Goal: Task Accomplishment & Management: Use online tool/utility

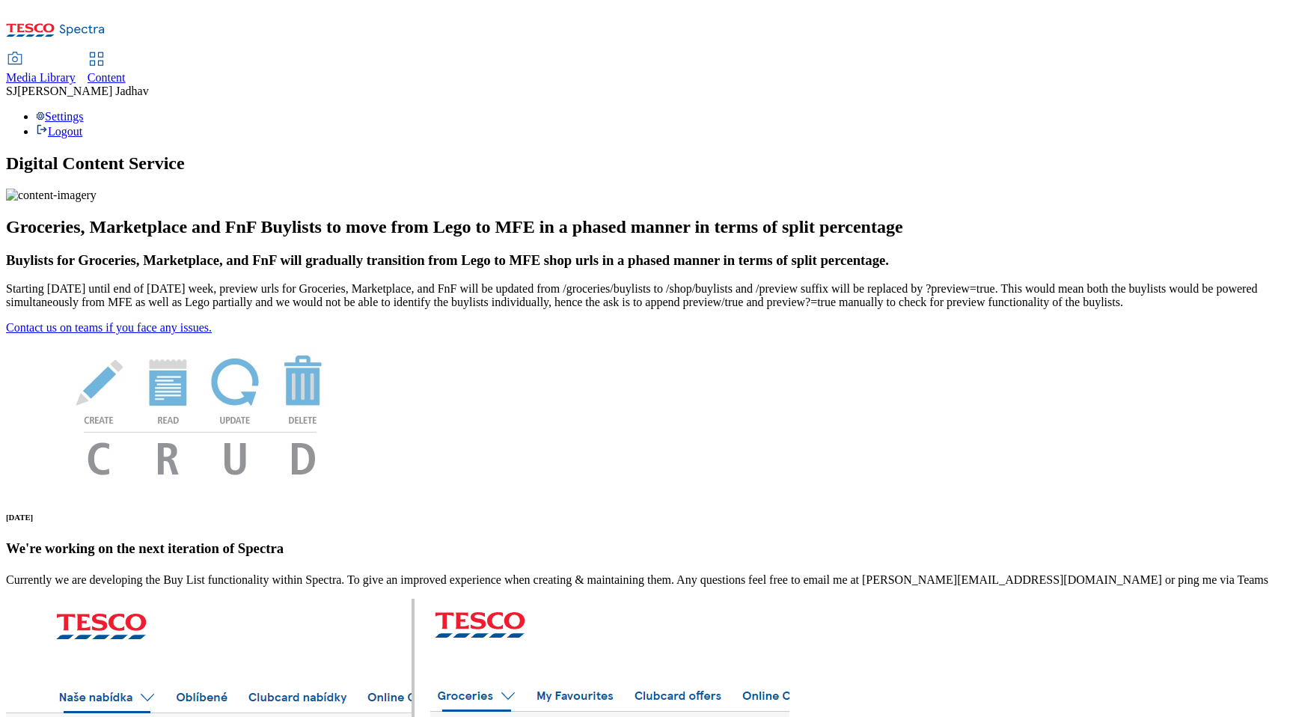
click at [126, 71] on span "Content" at bounding box center [107, 77] width 38 height 13
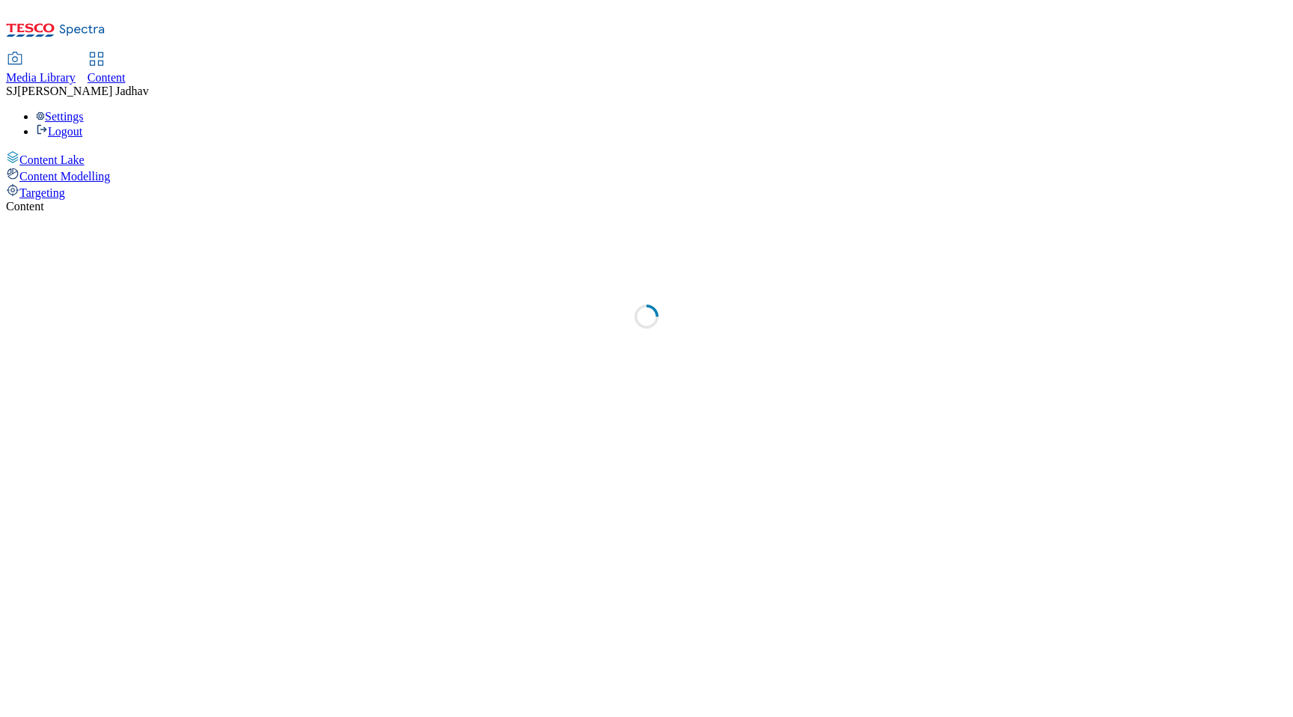
select select "ghs-uk"
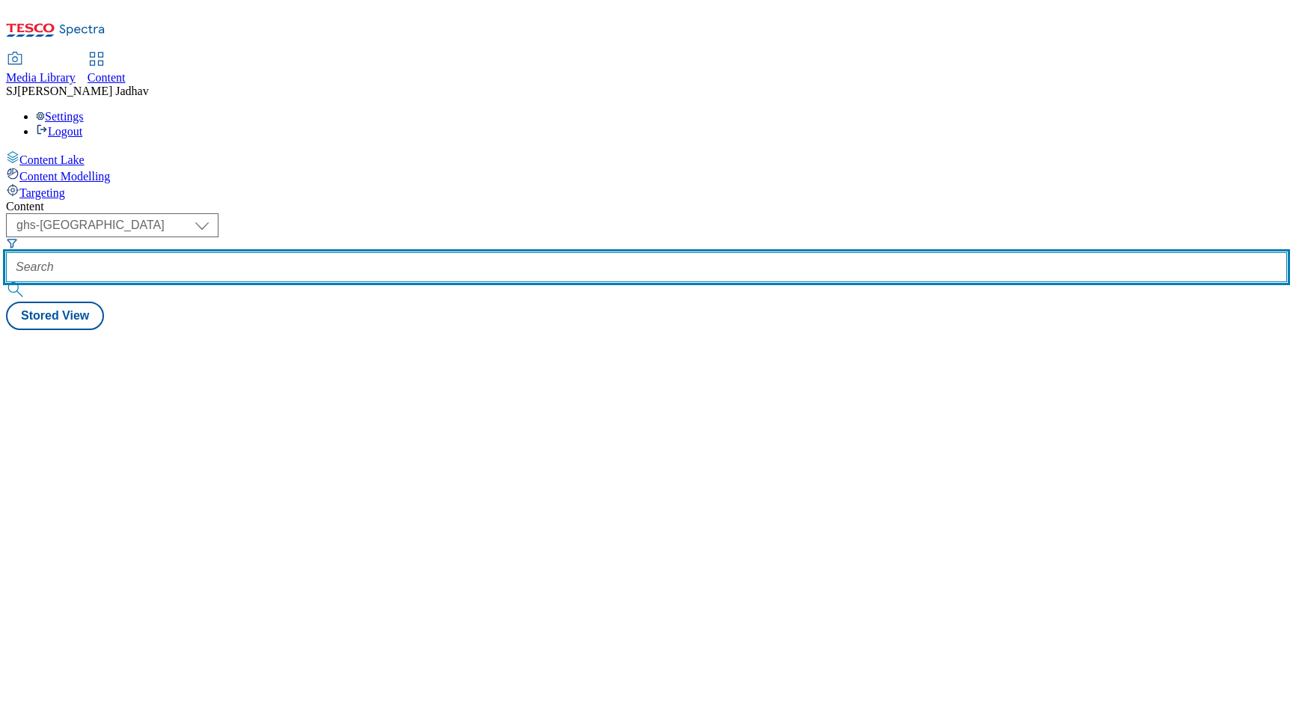
click at [349, 252] on input "text" at bounding box center [646, 267] width 1281 height 30
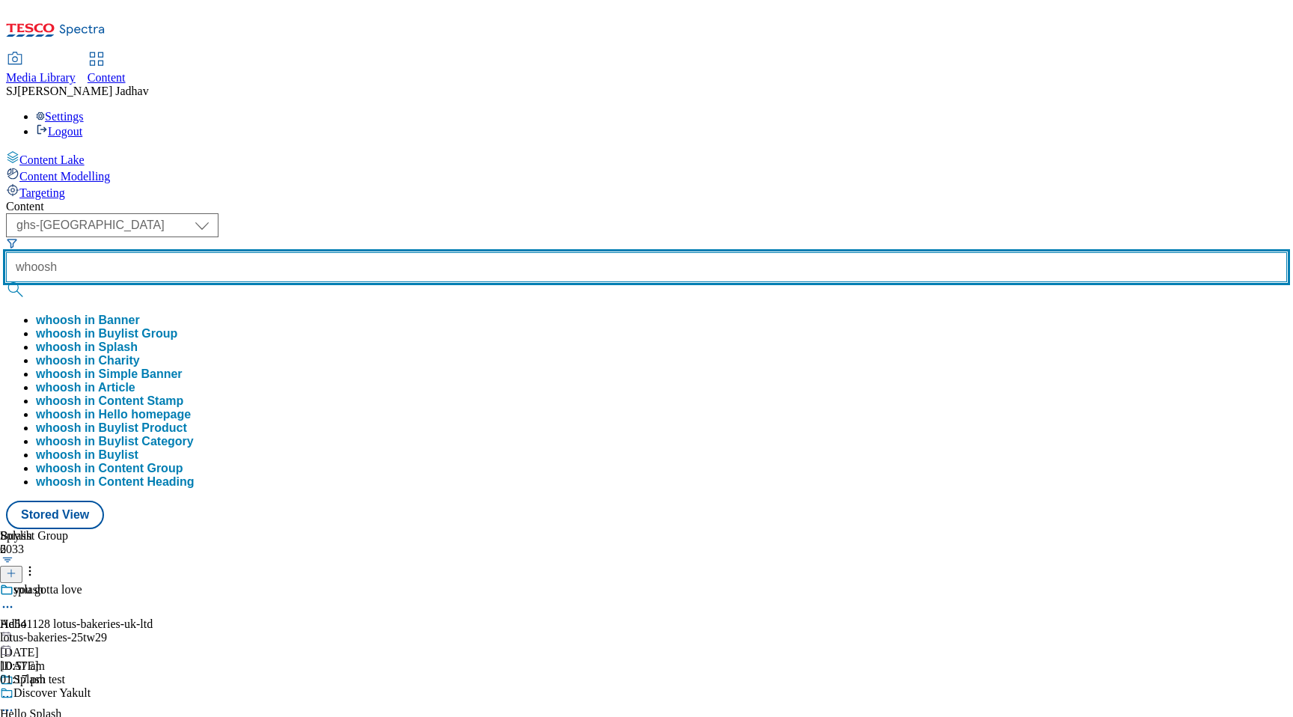
type input "whoosh"
click at [6, 282] on button "submit" at bounding box center [16, 289] width 21 height 15
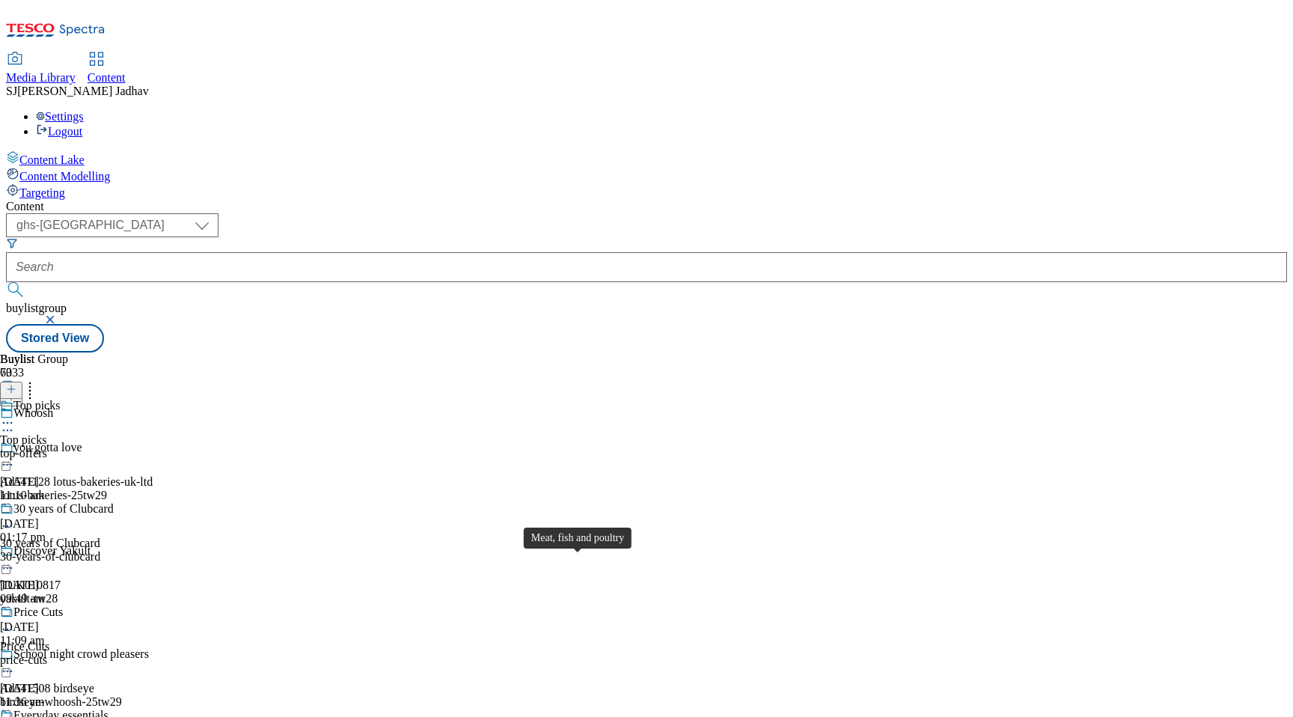
scroll to position [897, 0]
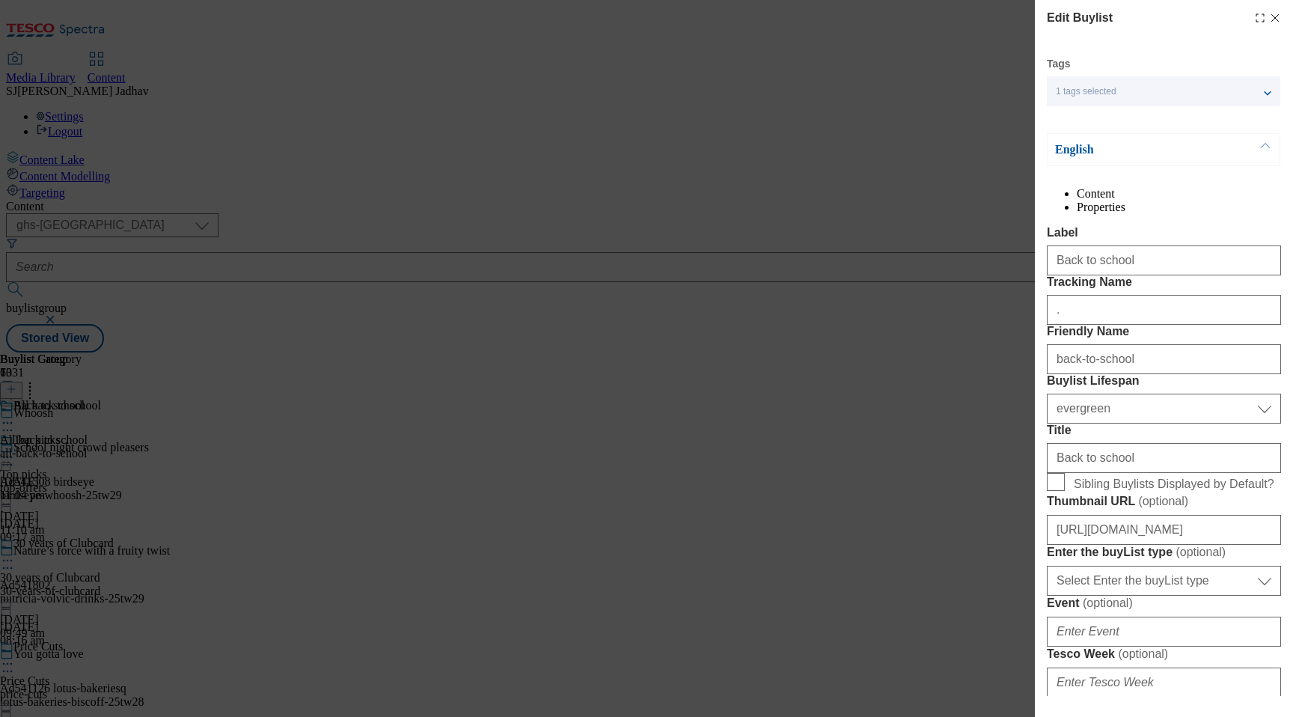
select select "ghs-[GEOGRAPHIC_DATA]"
select select "evergreen"
select select "Banner"
click at [1274, 25] on div "Edit Buylist" at bounding box center [1164, 18] width 234 height 18
click at [1273, 18] on icon "Modal" at bounding box center [1275, 18] width 12 height 12
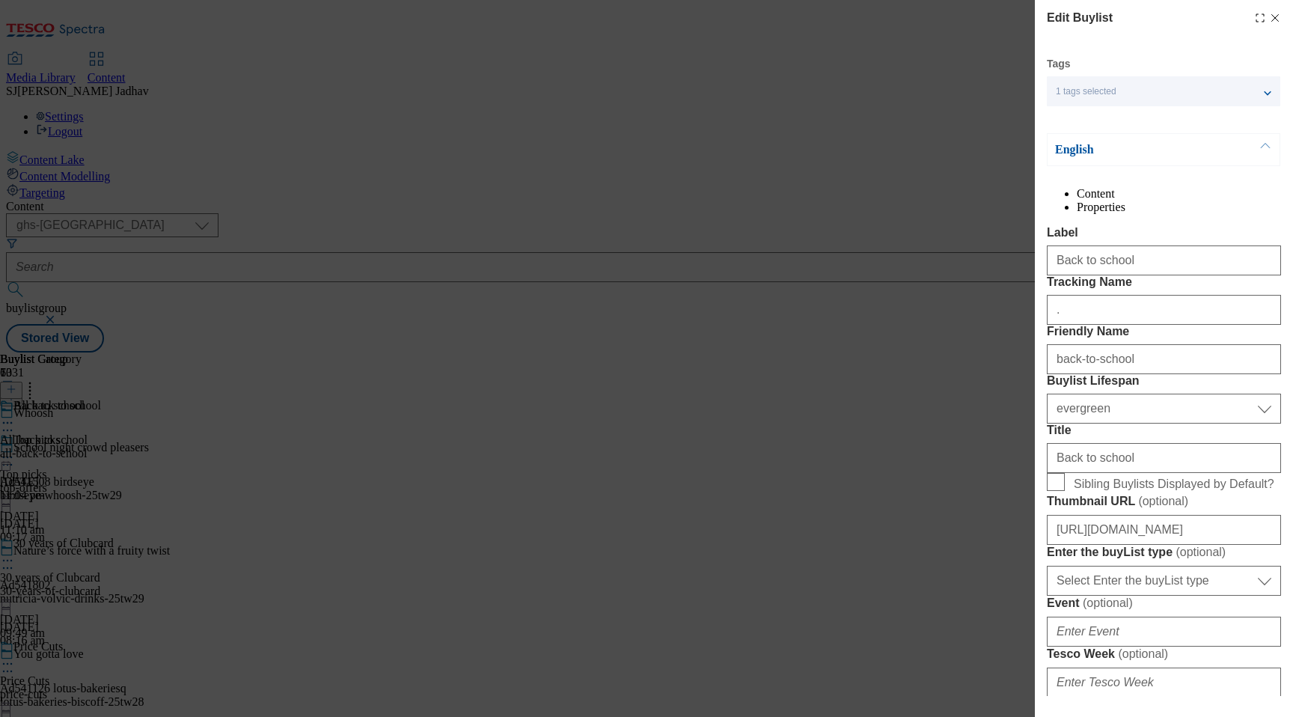
select select "evergreen"
select select "Banner"
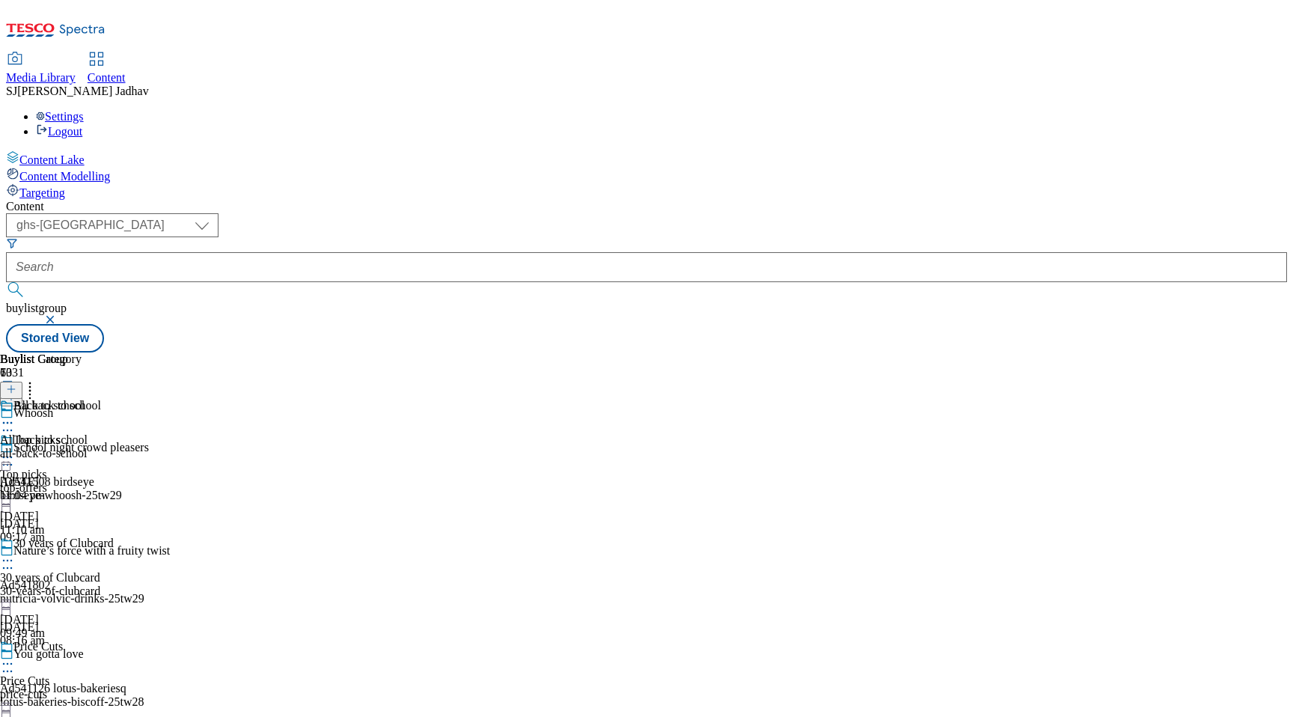
click at [76, 71] on div "Media Library" at bounding box center [41, 77] width 70 height 13
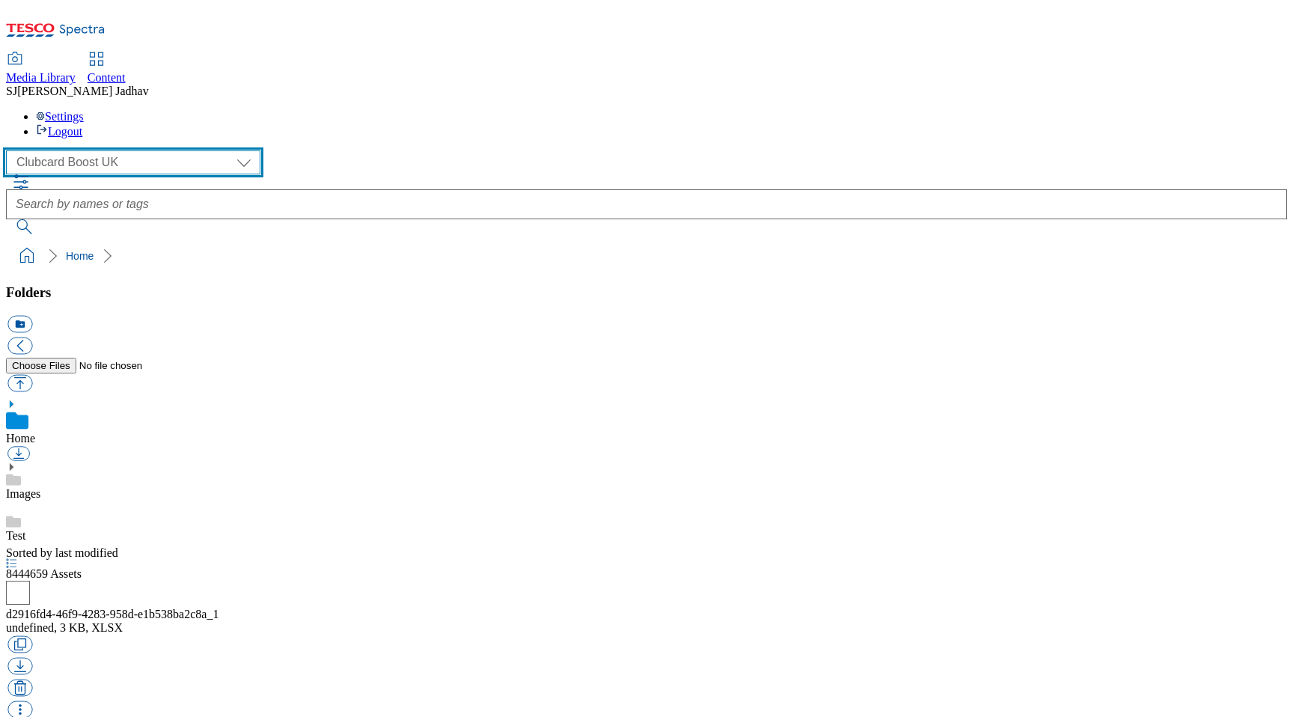
click at [114, 150] on select "Clubcard Boost UK Clubcard Marketing Dotcom UK Emails GHS Marketing UK GHS ROI …" at bounding box center [133, 162] width 254 height 24
select select "flare-ghs-mktg"
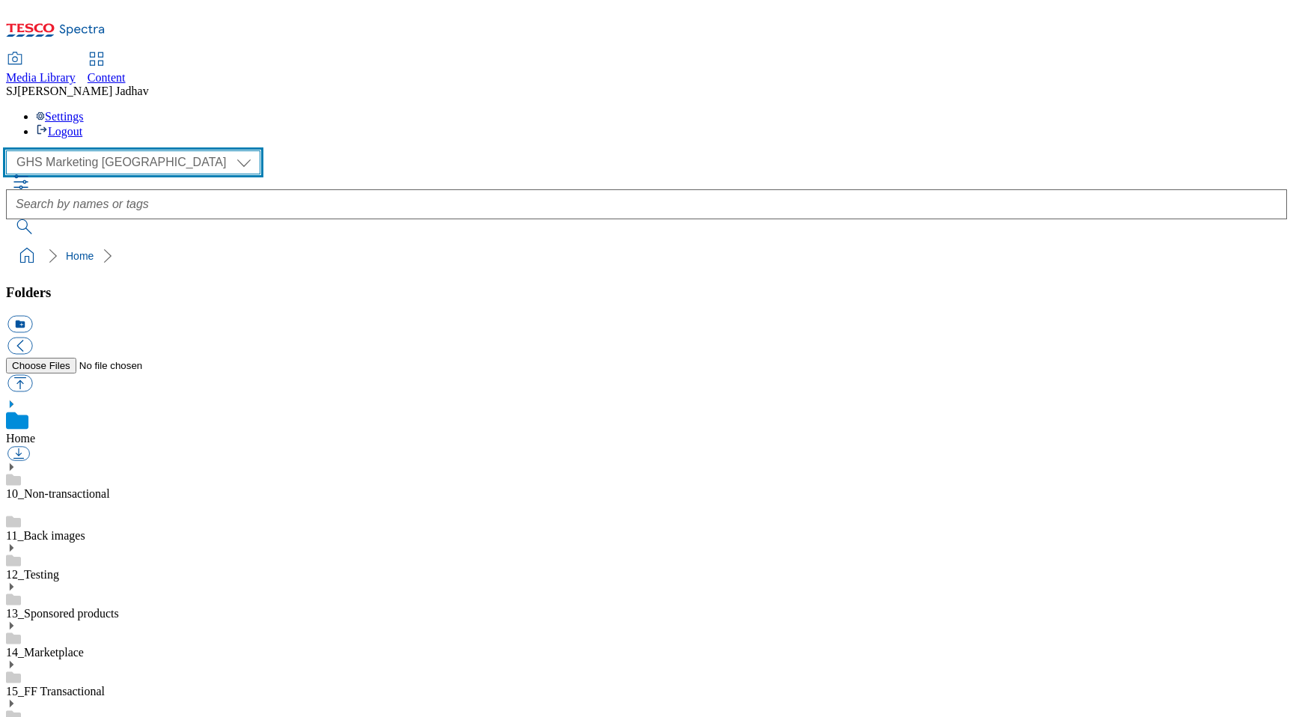
scroll to position [1, 0]
